Goal: Task Accomplishment & Management: Use online tool/utility

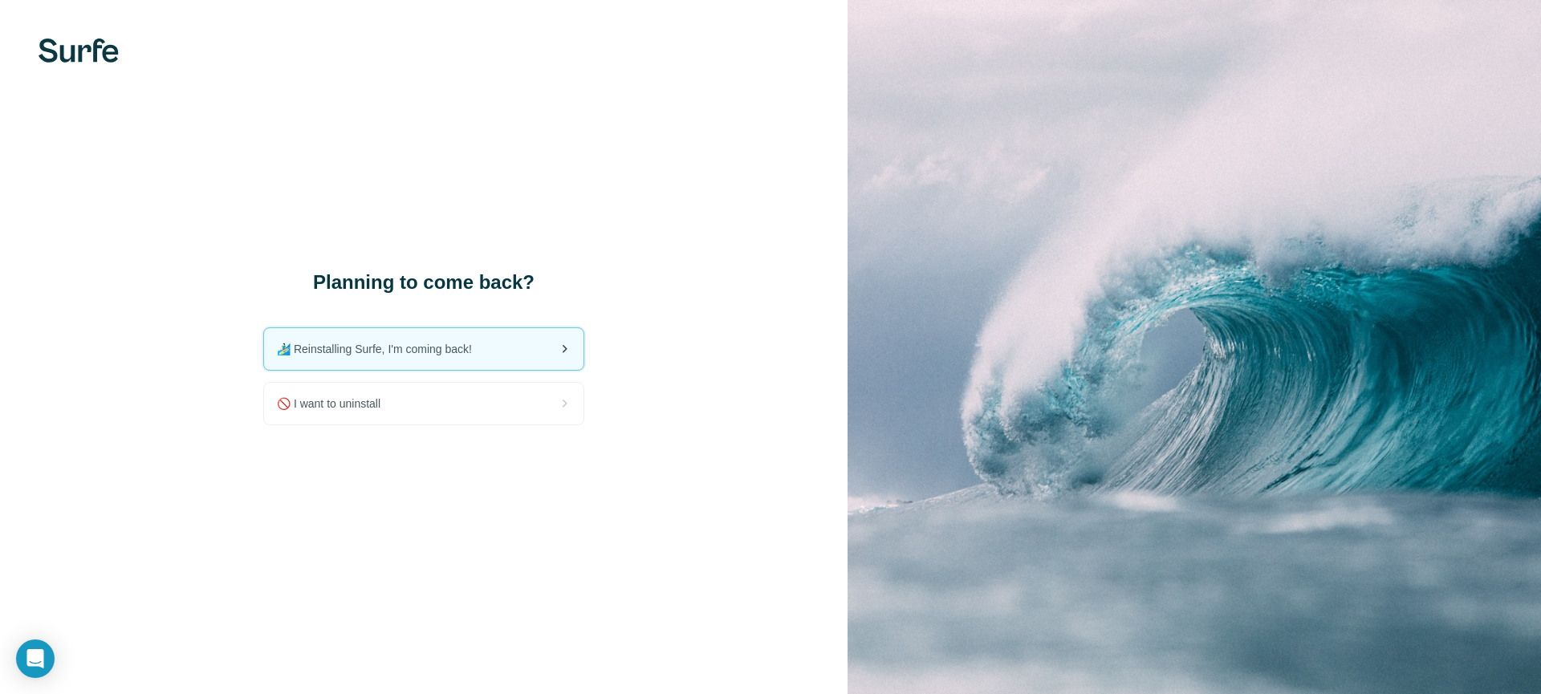
click at [514, 347] on div "🏄🏻‍♂️ Reinstalling Surfe, I'm coming back!" at bounding box center [423, 349] width 319 height 42
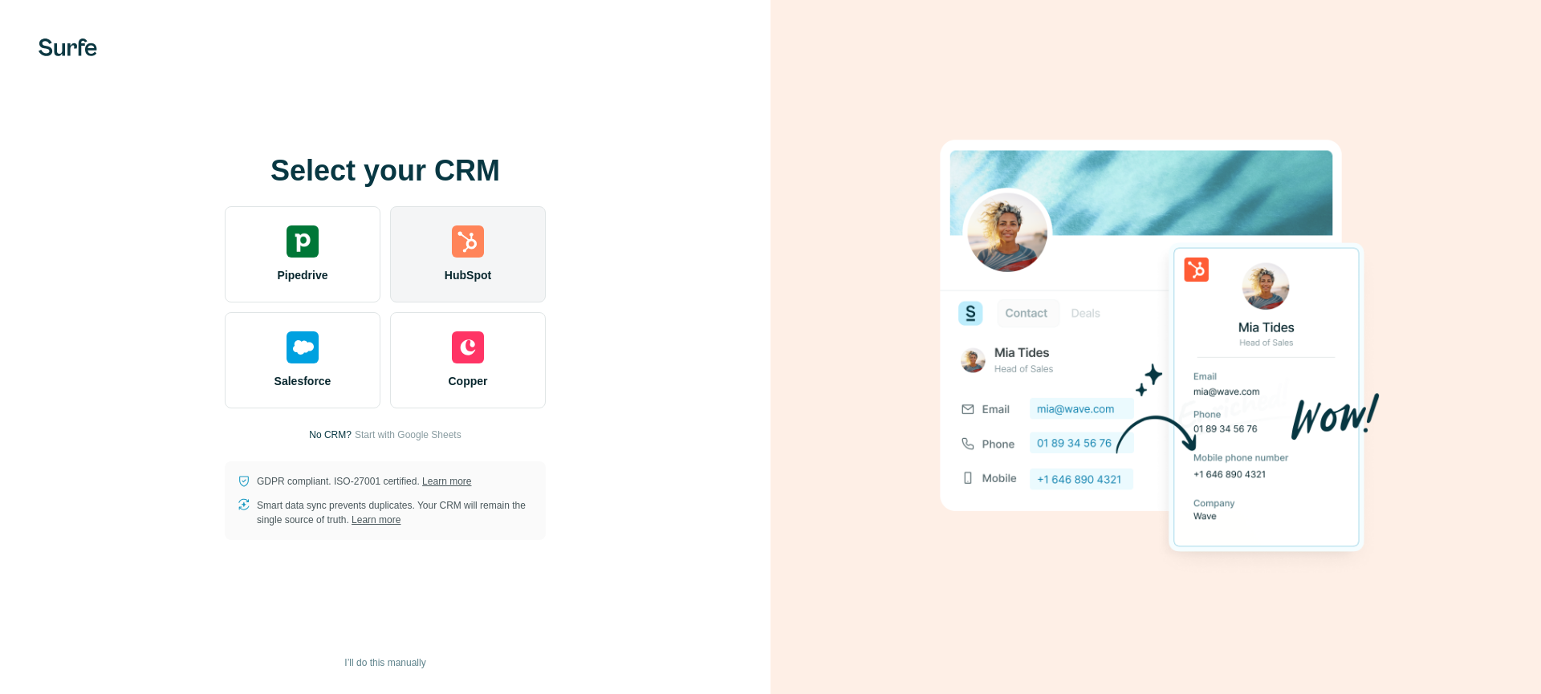
click at [480, 263] on div "HubSpot" at bounding box center [468, 254] width 156 height 96
